Goal: Find specific page/section: Find specific page/section

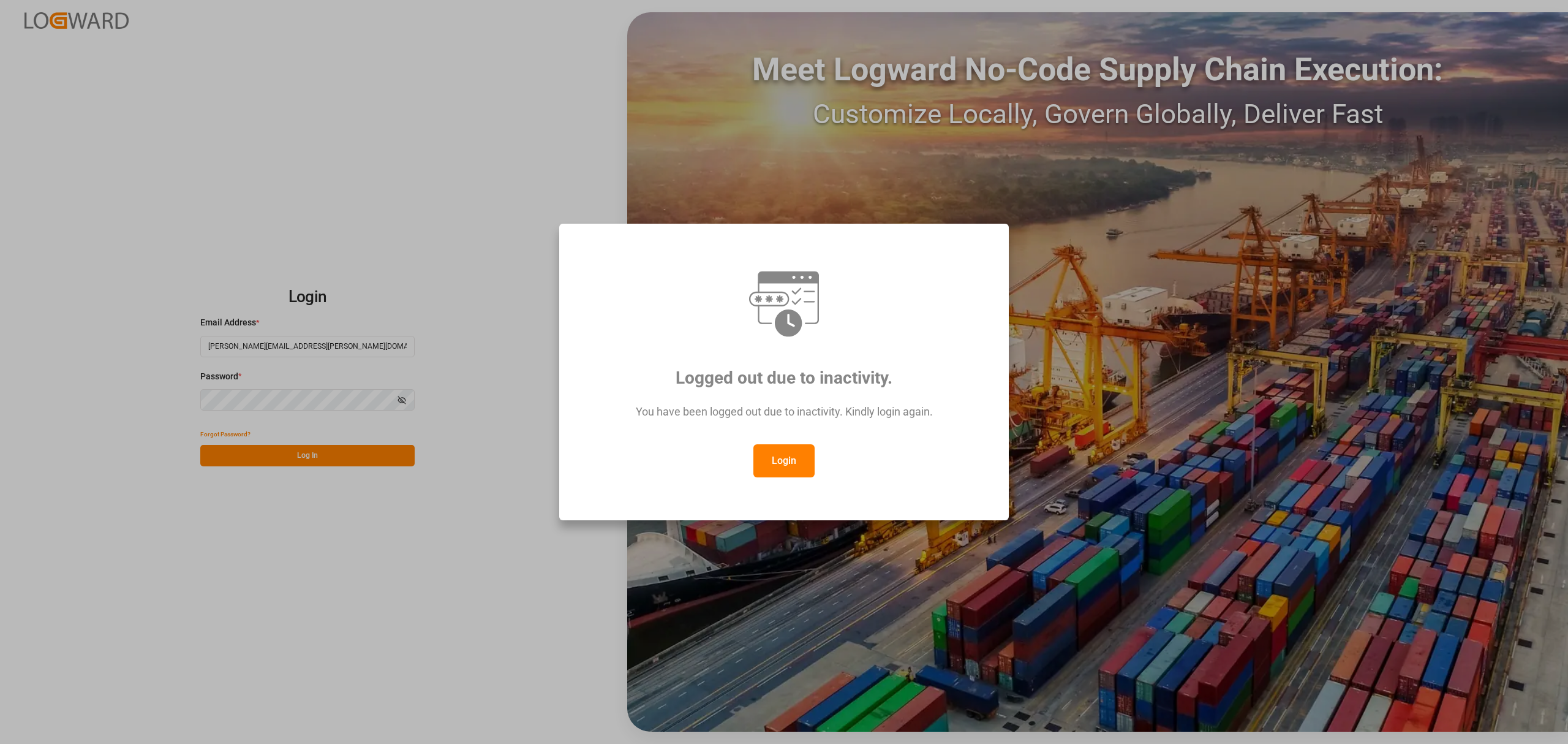
click at [792, 454] on button "Login" at bounding box center [784, 461] width 62 height 33
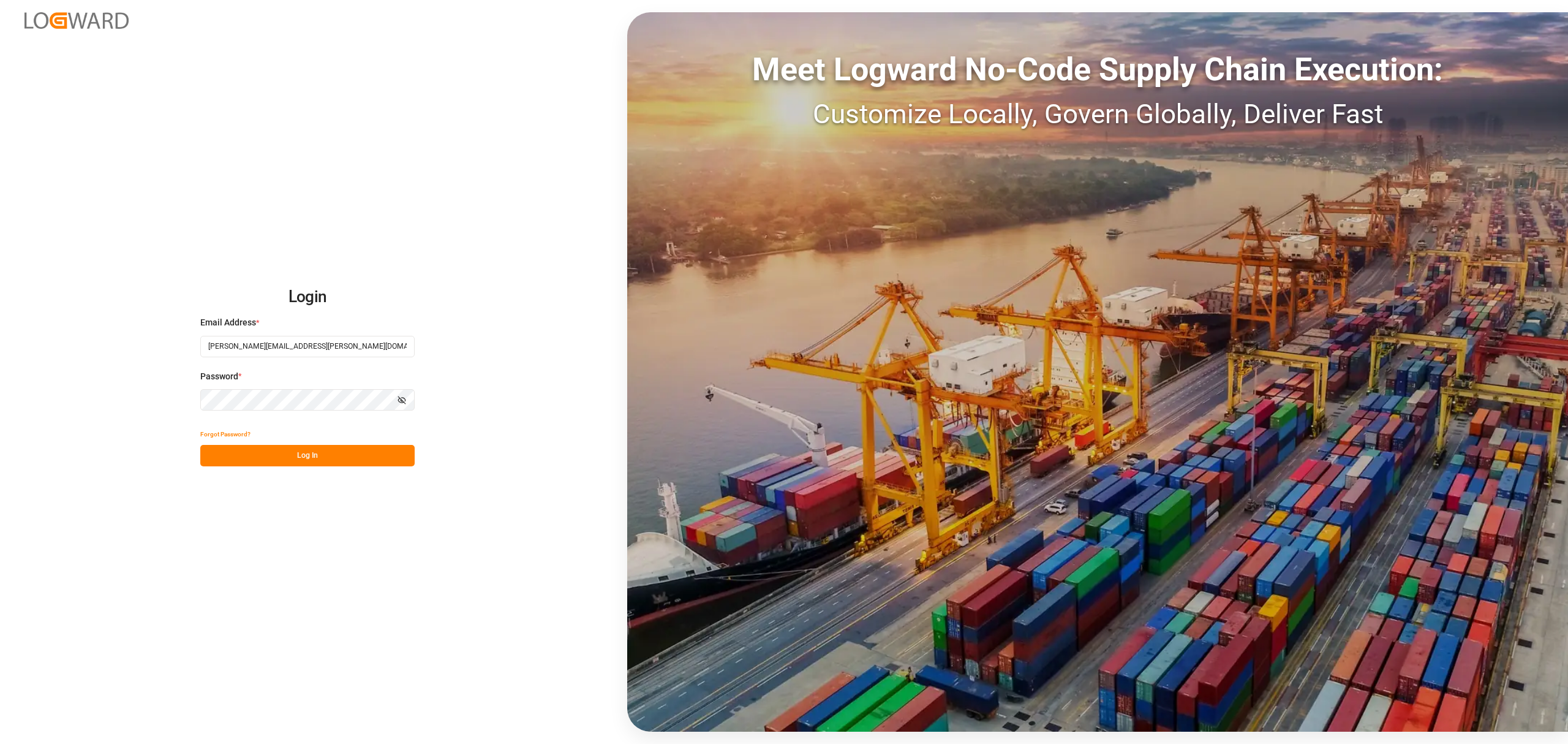
click at [356, 554] on div "Login Email Address * [PERSON_NAME][EMAIL_ADDRESS][PERSON_NAME][DOMAIN_NAME] Pa…" at bounding box center [784, 372] width 1568 height 744
click at [334, 461] on button "Log In" at bounding box center [308, 455] width 214 height 21
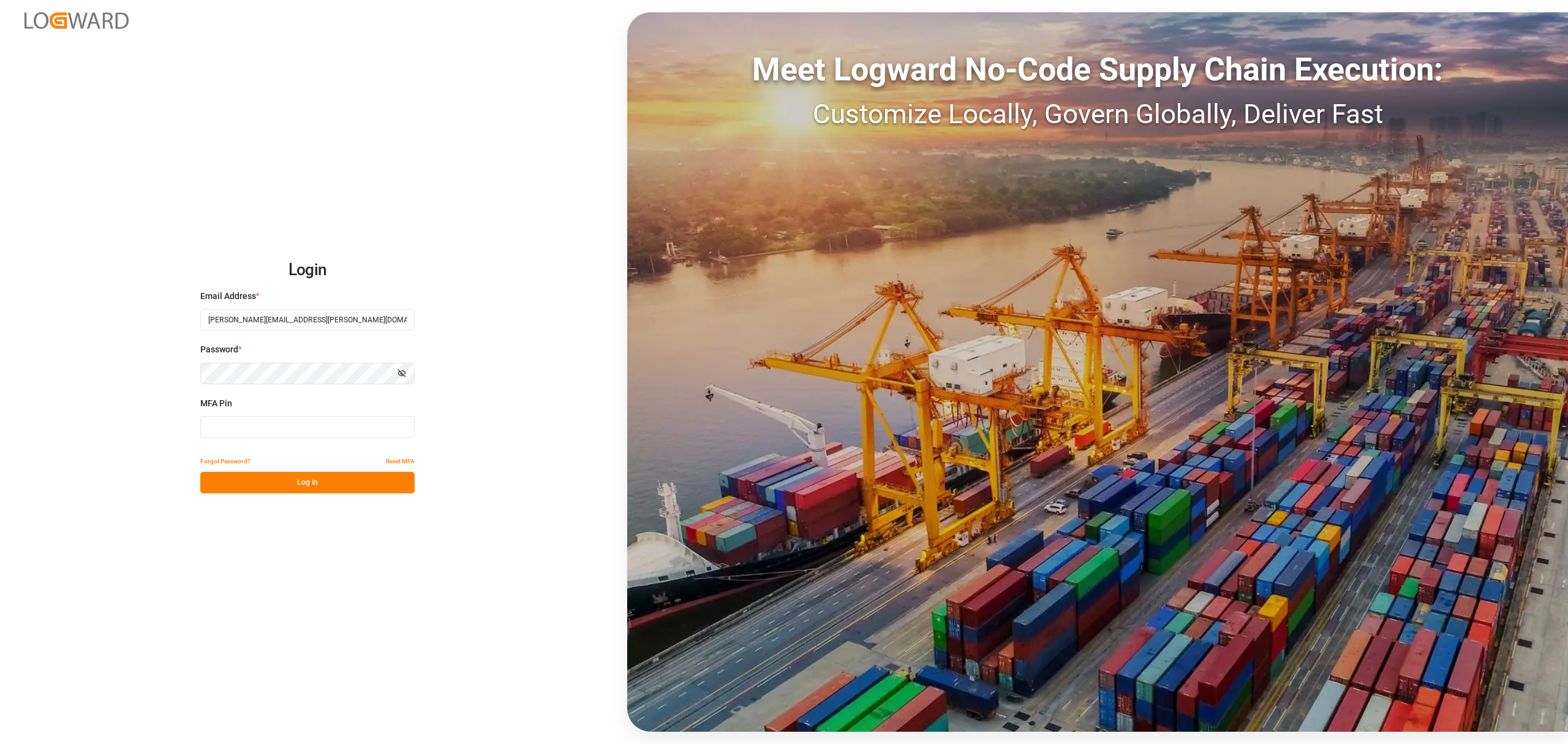
click at [331, 432] on input at bounding box center [308, 426] width 214 height 21
click at [496, 408] on div "Login Email Address * [PERSON_NAME][EMAIL_ADDRESS][PERSON_NAME][DOMAIN_NAME] Pa…" at bounding box center [784, 372] width 1568 height 744
click at [284, 429] on input at bounding box center [308, 426] width 214 height 21
click at [476, 415] on div "Login Email Address * [PERSON_NAME][EMAIL_ADDRESS][PERSON_NAME][DOMAIN_NAME] Pa…" at bounding box center [784, 372] width 1568 height 744
click at [287, 421] on input at bounding box center [308, 426] width 214 height 21
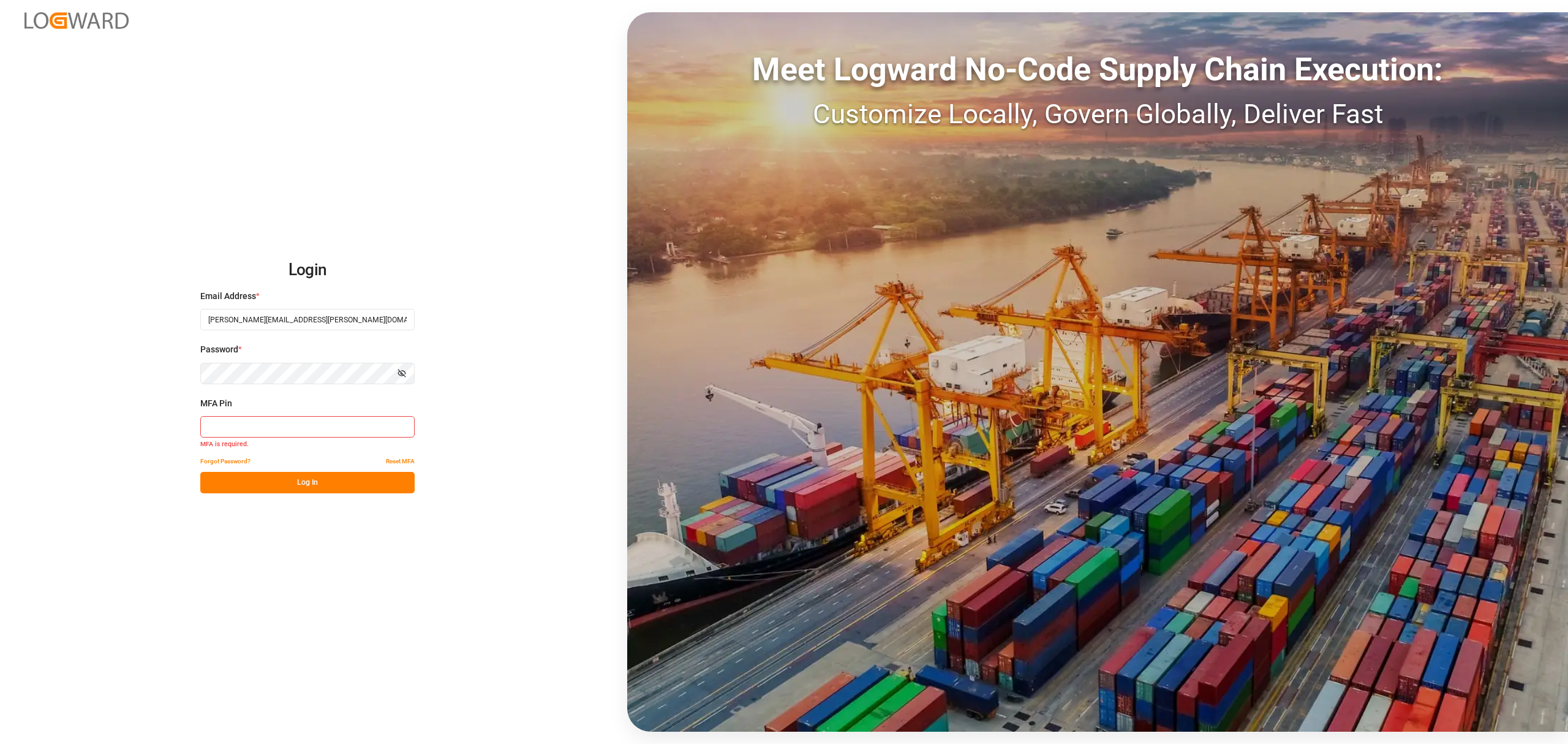
click at [286, 427] on input at bounding box center [308, 426] width 214 height 21
click at [286, 426] on input at bounding box center [308, 426] width 214 height 21
click at [575, 426] on div "Login Email Address * [PERSON_NAME][EMAIL_ADDRESS][PERSON_NAME][DOMAIN_NAME] Pa…" at bounding box center [784, 372] width 1568 height 744
click at [329, 432] on input at bounding box center [308, 426] width 214 height 21
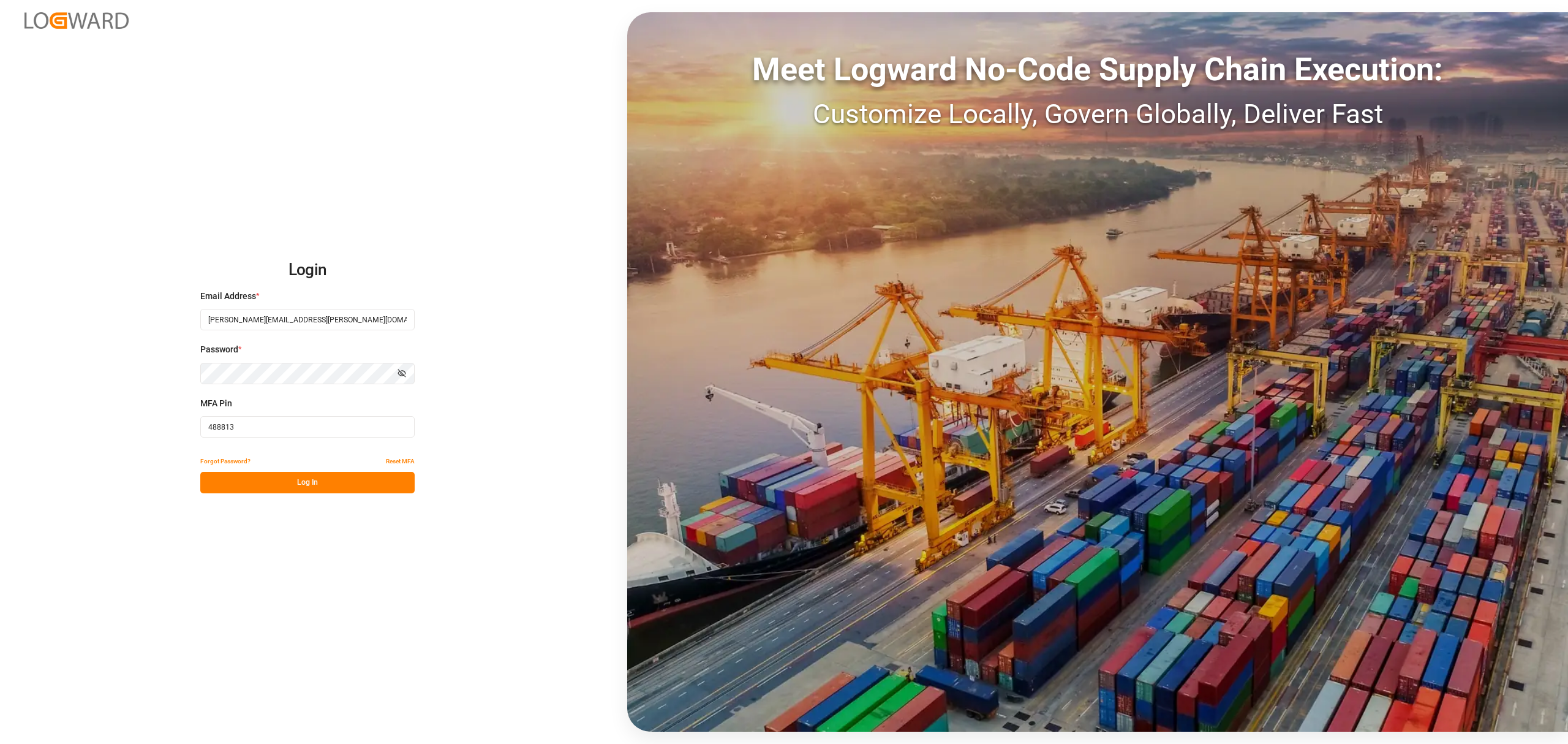
type input "488813"
click at [315, 489] on button "Log In" at bounding box center [308, 482] width 214 height 21
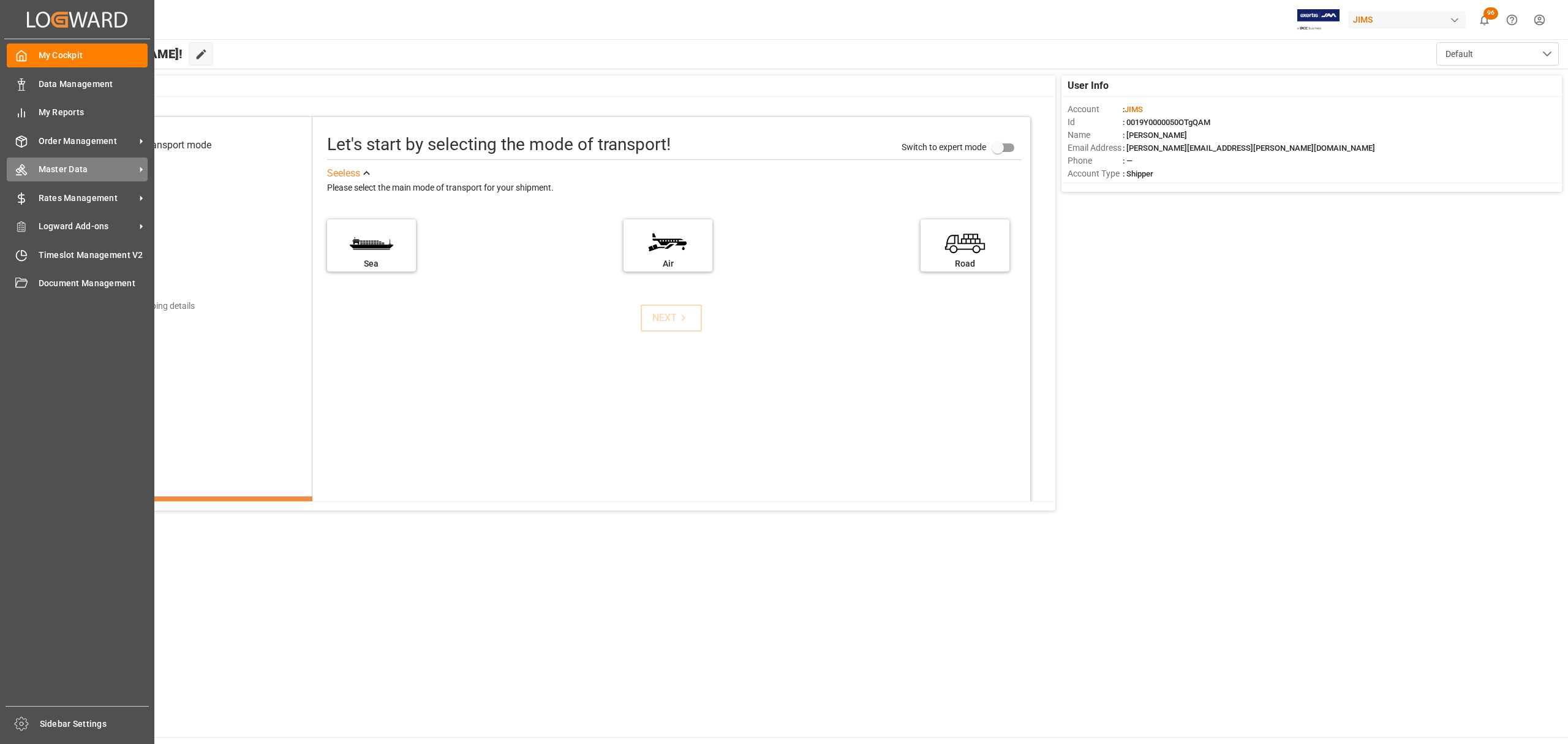
click at [75, 168] on span "Master Data" at bounding box center [87, 170] width 97 height 13
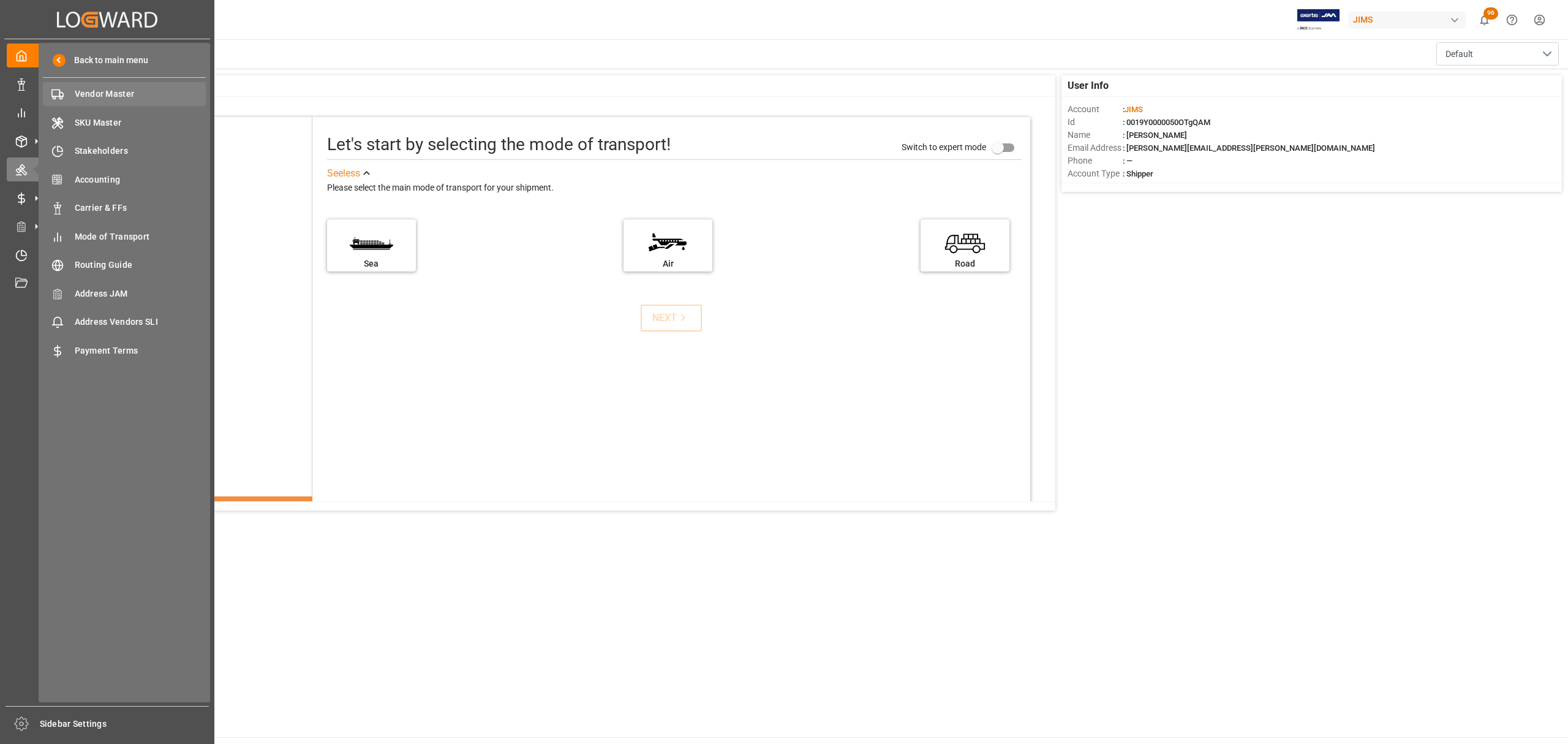
click at [101, 93] on span "Vendor Master" at bounding box center [140, 94] width 131 height 13
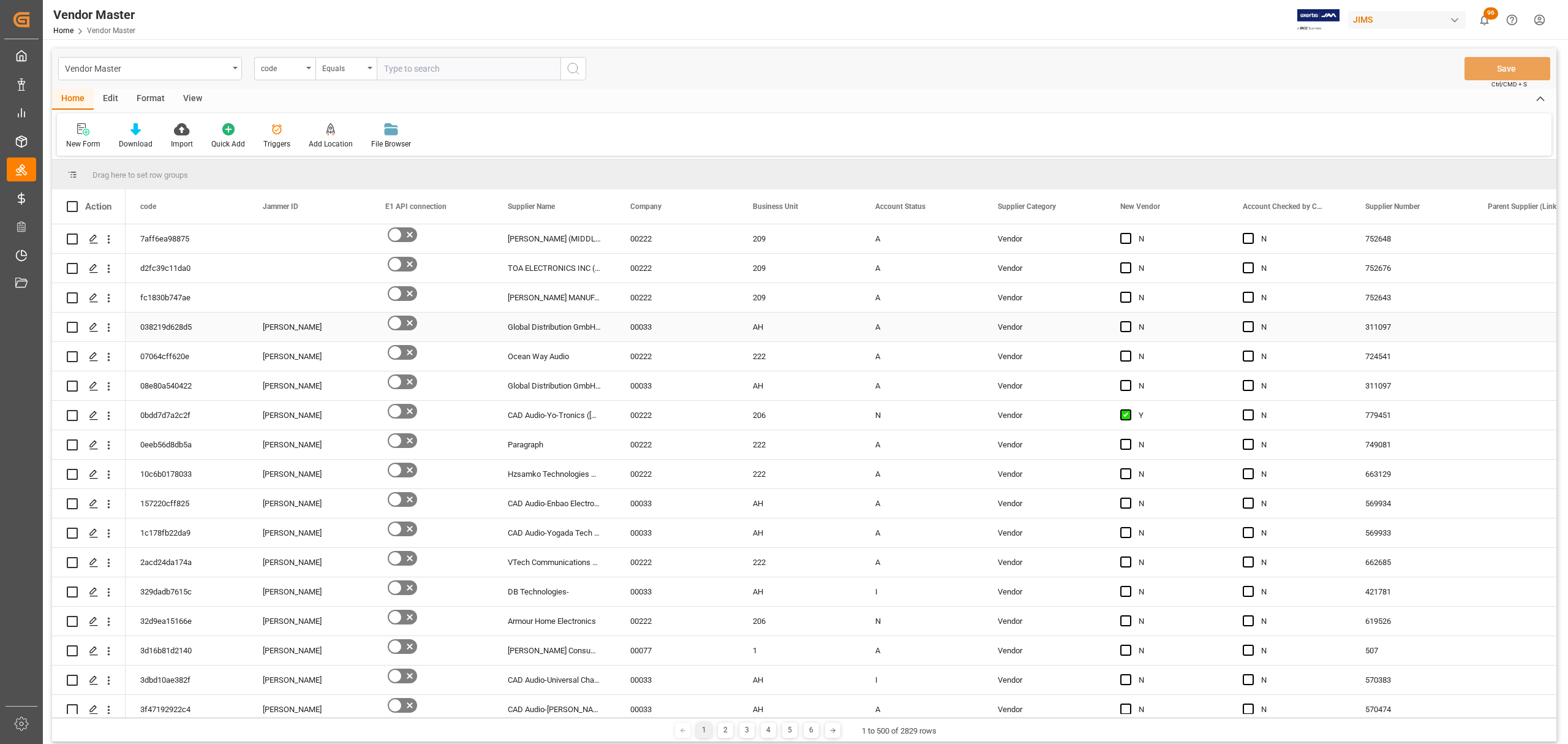
click at [300, 54] on div "Vendor Master code Equals Save Ctrl/CMD + S" at bounding box center [804, 69] width 1504 height 40
click at [299, 65] on div "code" at bounding box center [282, 67] width 41 height 14
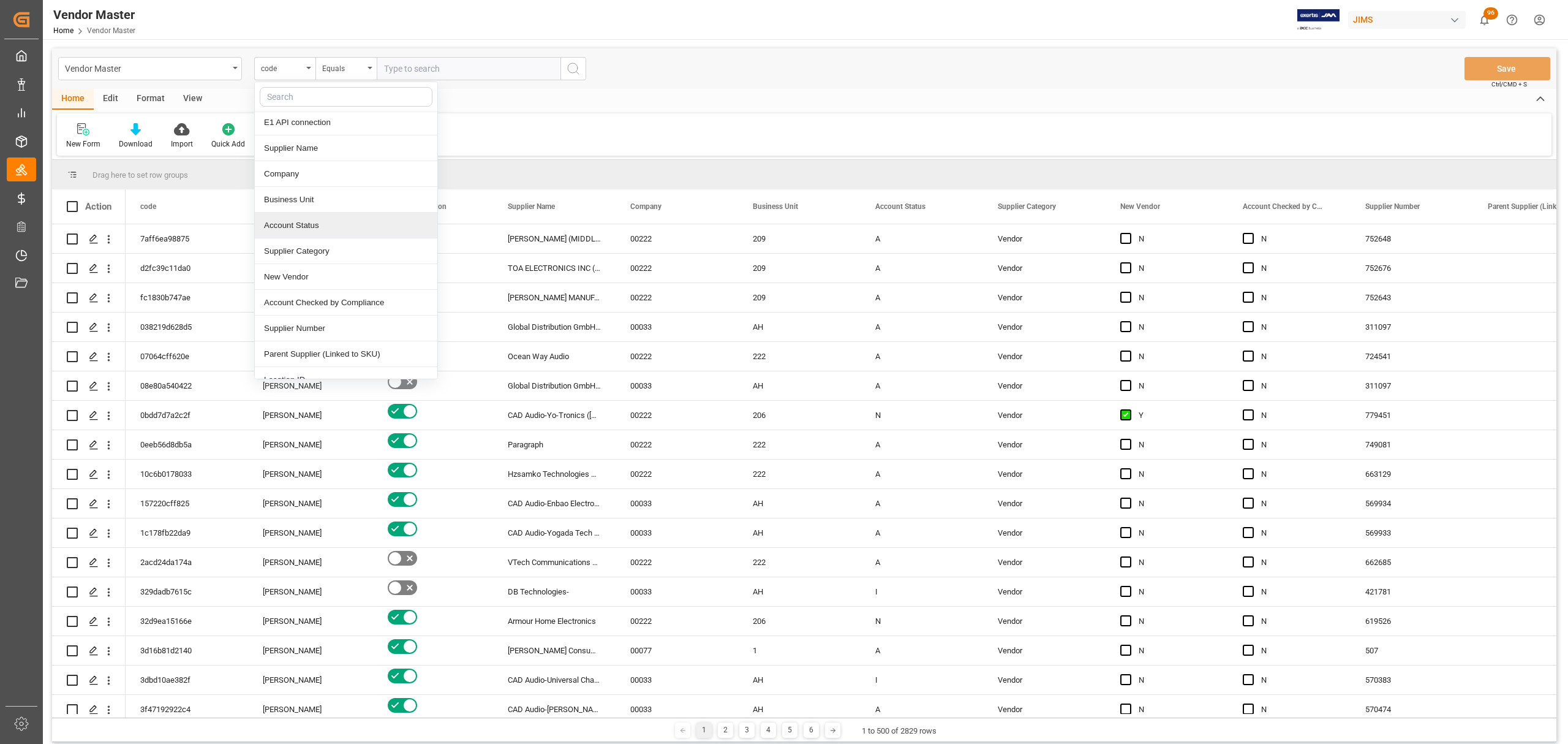
scroll to position [82, 0]
click at [317, 302] on div "Supplier Number" at bounding box center [346, 300] width 183 height 26
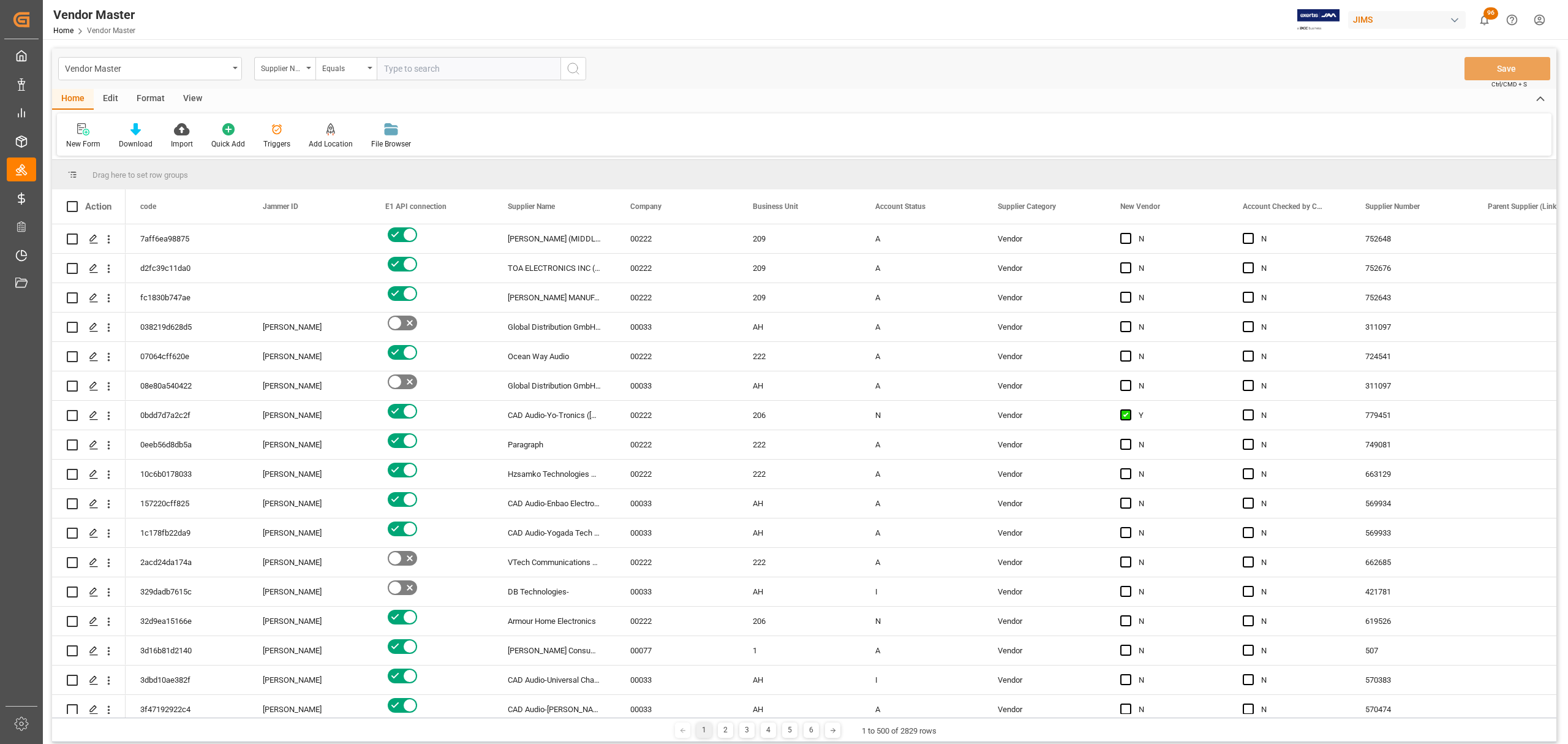
click at [420, 78] on input "text" at bounding box center [469, 69] width 184 height 24
paste input "663119"
type input "663119"
click at [580, 70] on icon "search button" at bounding box center [573, 69] width 15 height 15
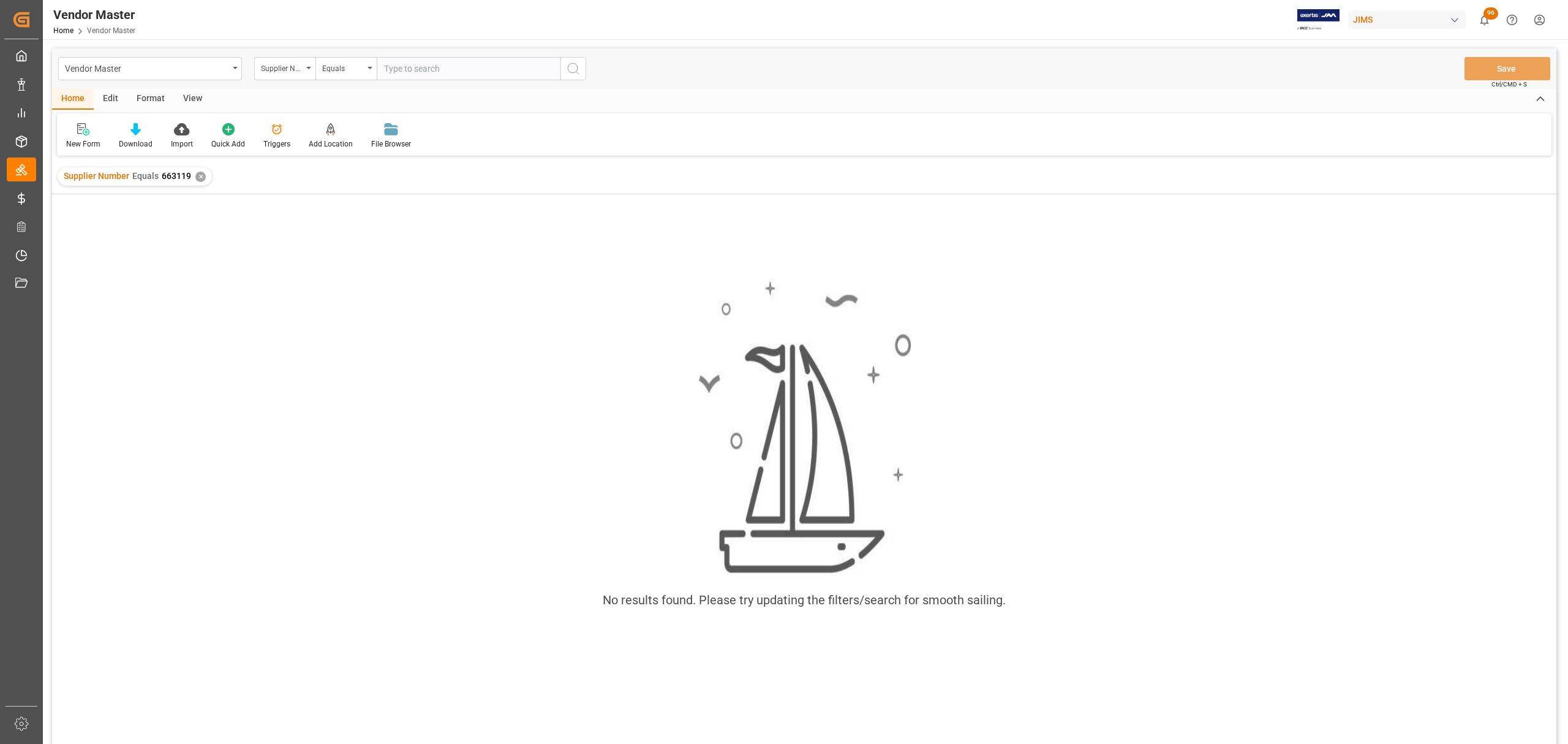
click at [199, 176] on div "✕" at bounding box center [200, 176] width 10 height 10
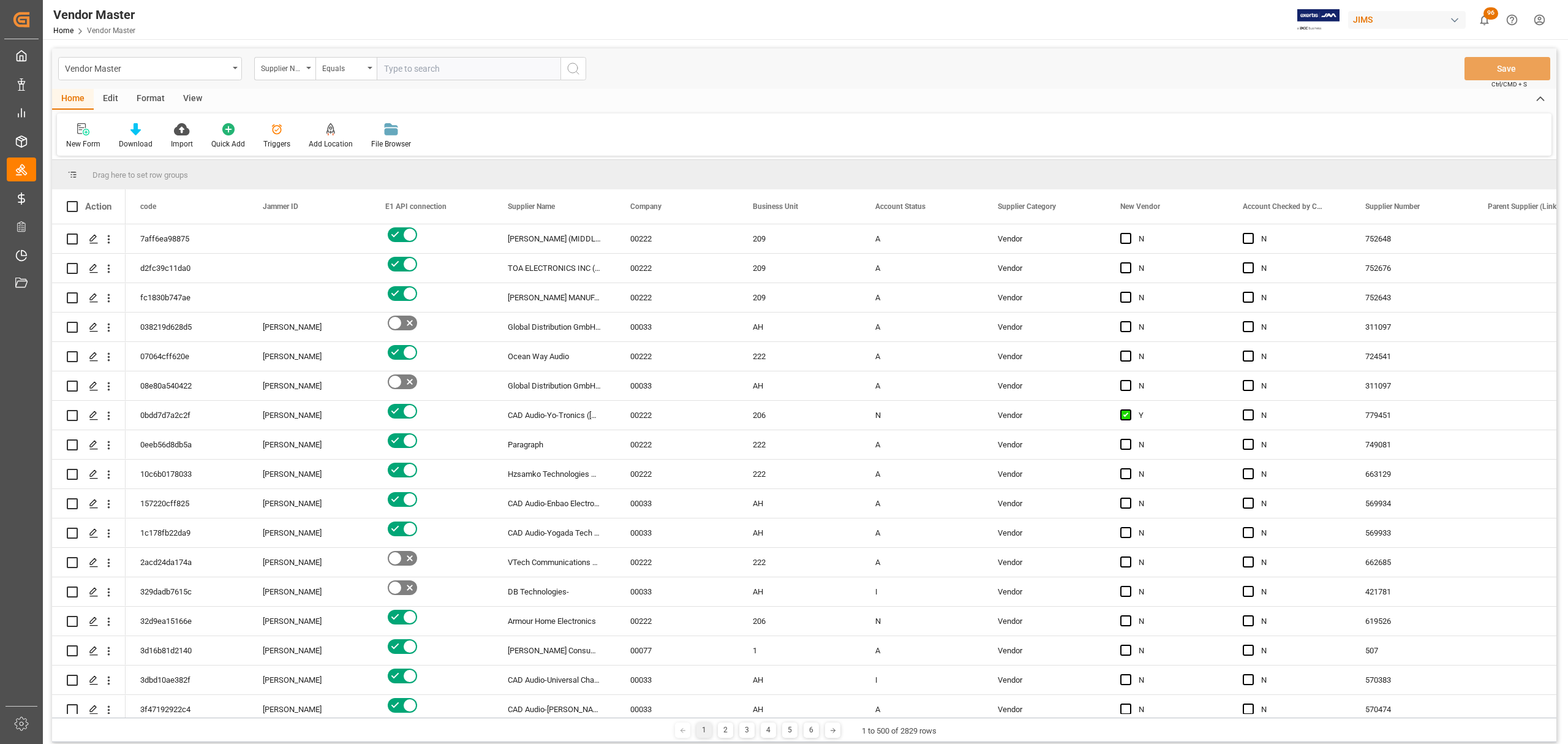
click at [463, 71] on input "text" at bounding box center [469, 69] width 184 height 24
paste input "663119"
type input "663119"
click at [573, 71] on icon "search button" at bounding box center [573, 69] width 15 height 15
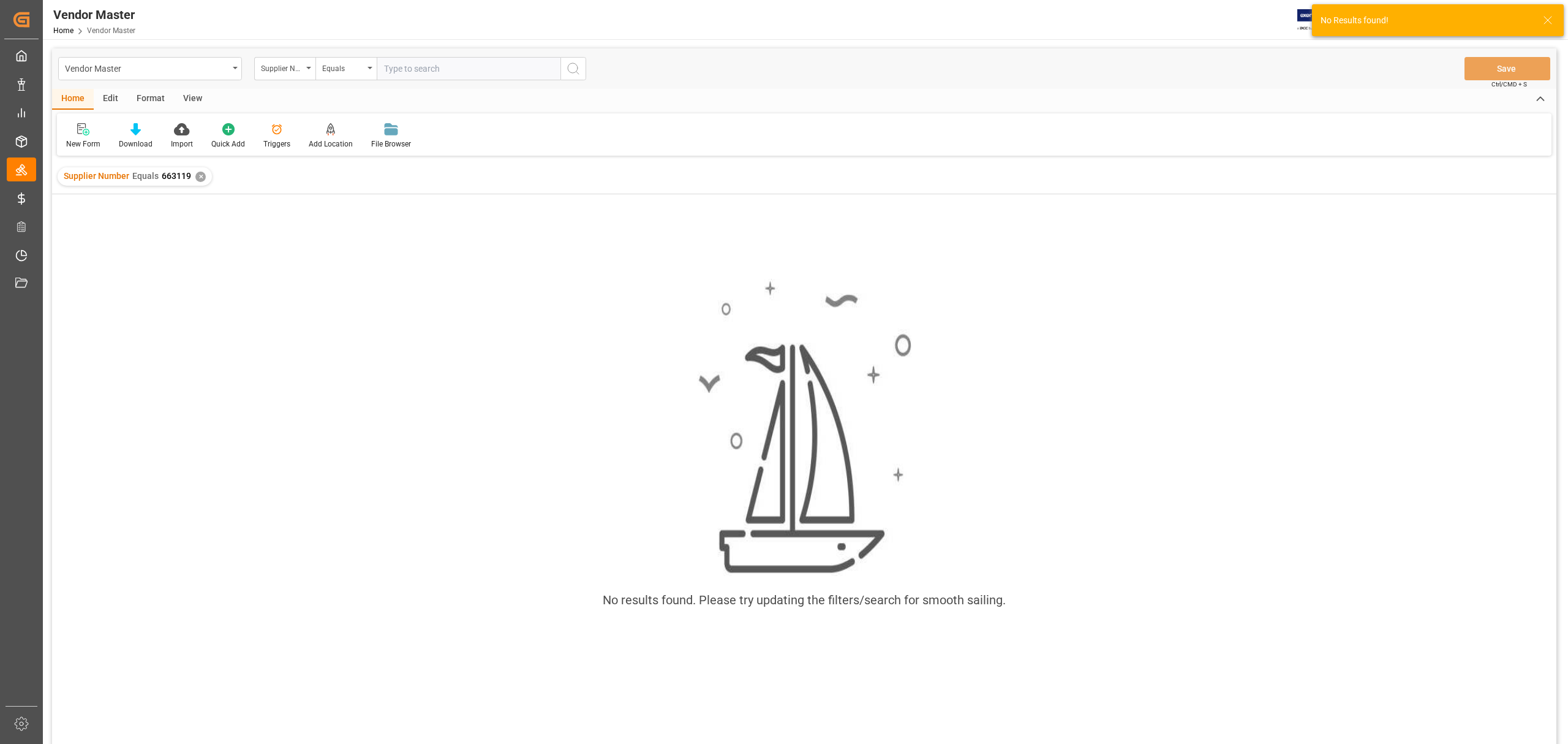
click at [196, 174] on div "✕" at bounding box center [200, 176] width 10 height 10
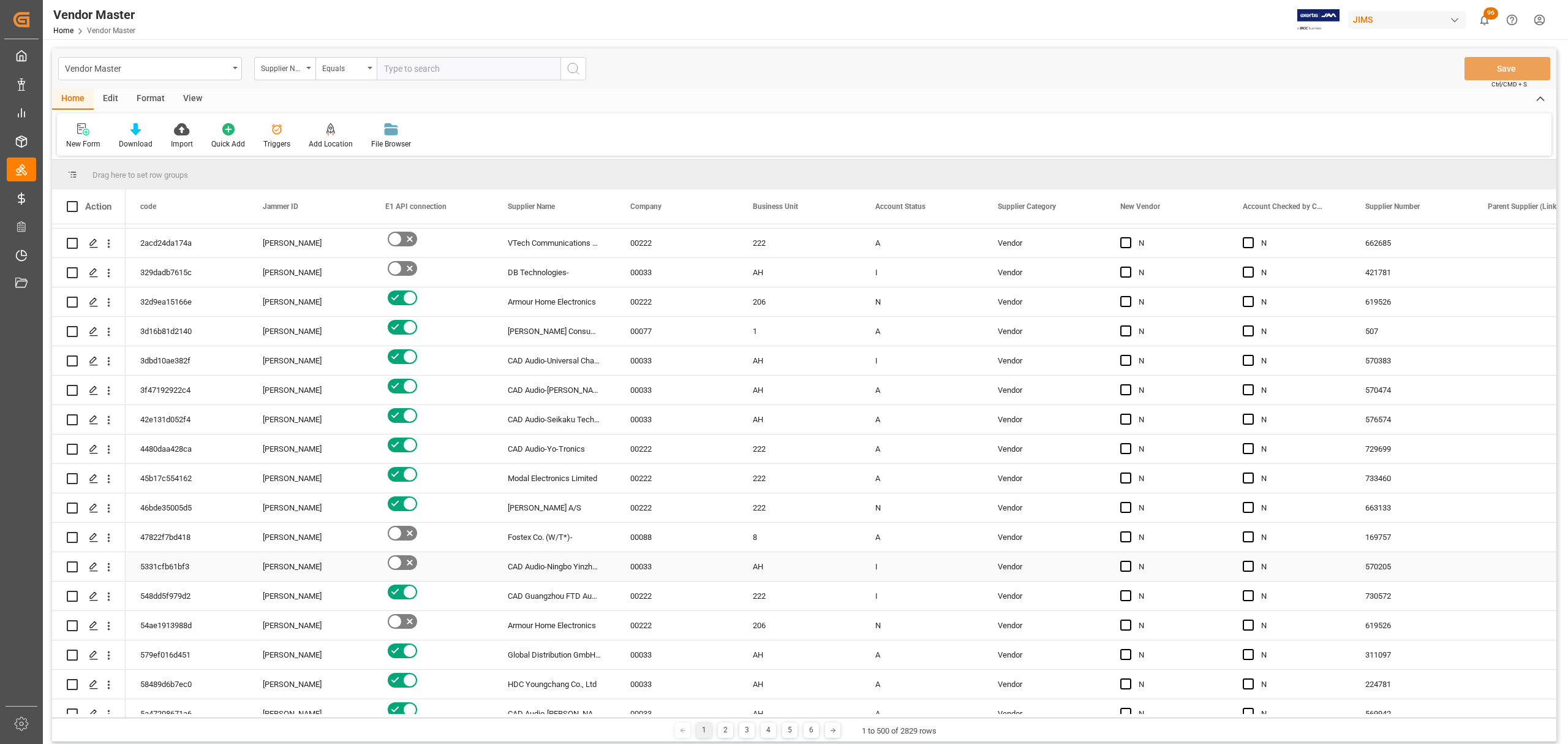
scroll to position [327, 0]
